Goal: Check status: Check status

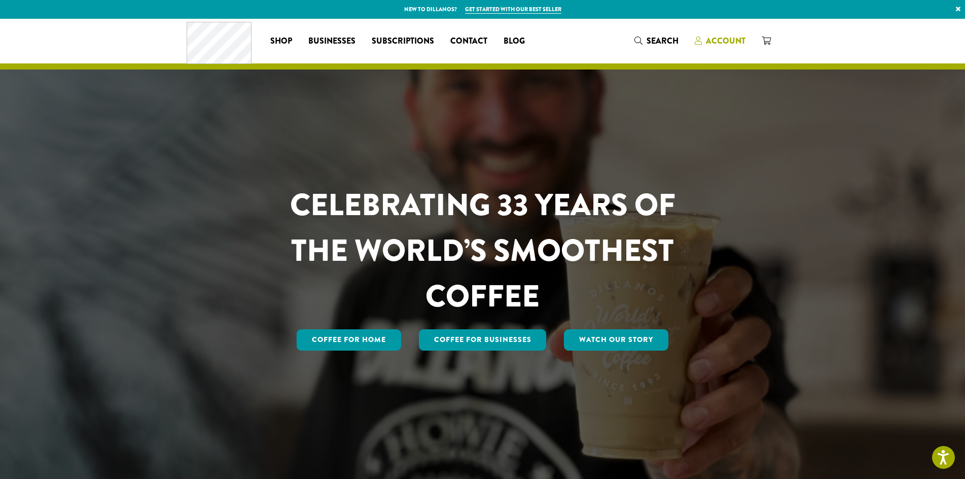
drag, startPoint x: 729, startPoint y: 34, endPoint x: 813, endPoint y: 42, distance: 83.5
click at [730, 34] on link "Account" at bounding box center [720, 40] width 67 height 17
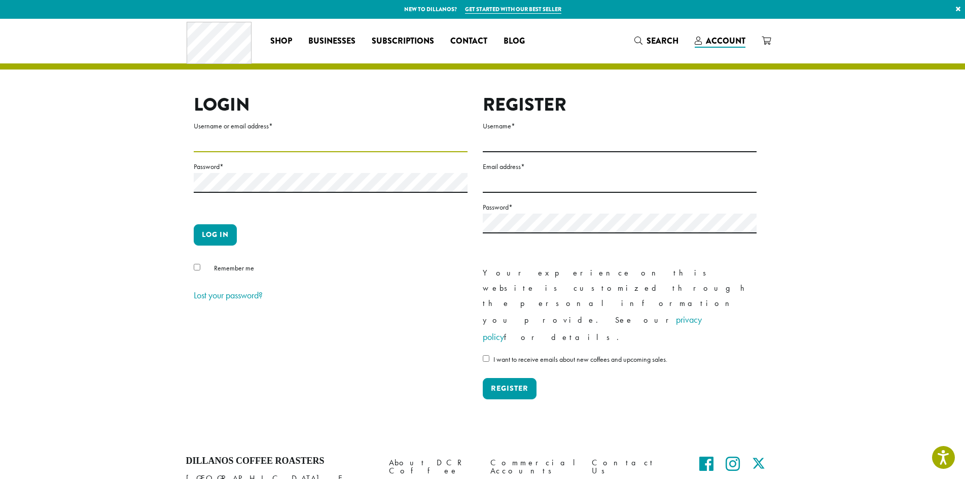
click at [232, 144] on input "Username or email address *" at bounding box center [331, 142] width 274 height 20
type input "**********"
click at [221, 242] on button "Log in" at bounding box center [215, 234] width 43 height 21
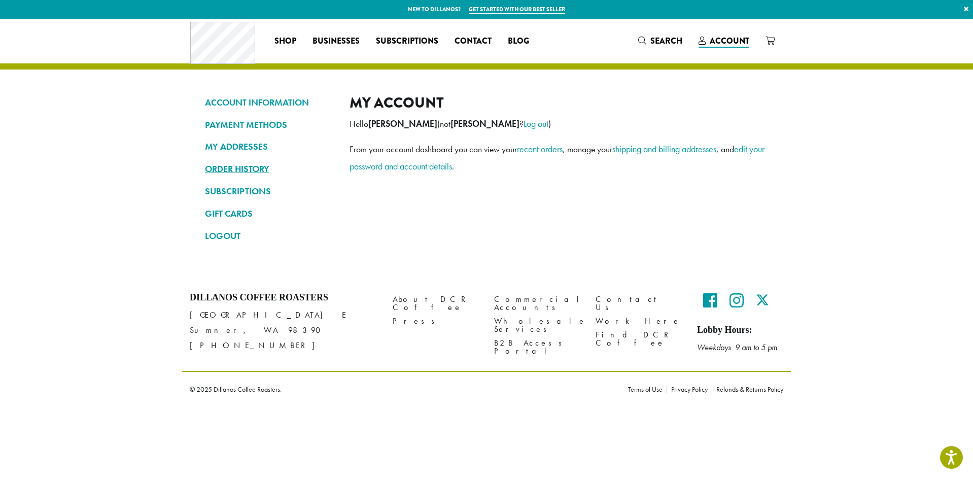
click at [260, 169] on link "ORDER HISTORY" at bounding box center [269, 168] width 129 height 17
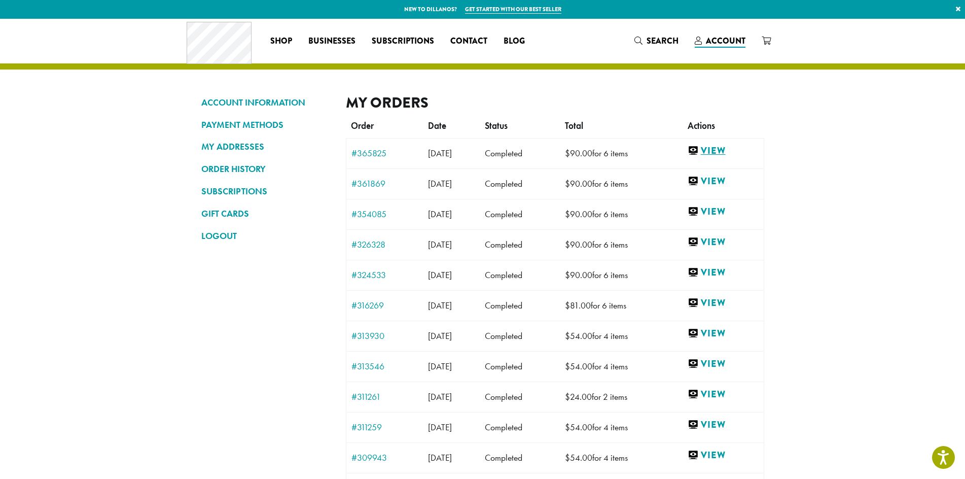
click at [716, 148] on link "View" at bounding box center [723, 151] width 71 height 13
